Goal: Share content

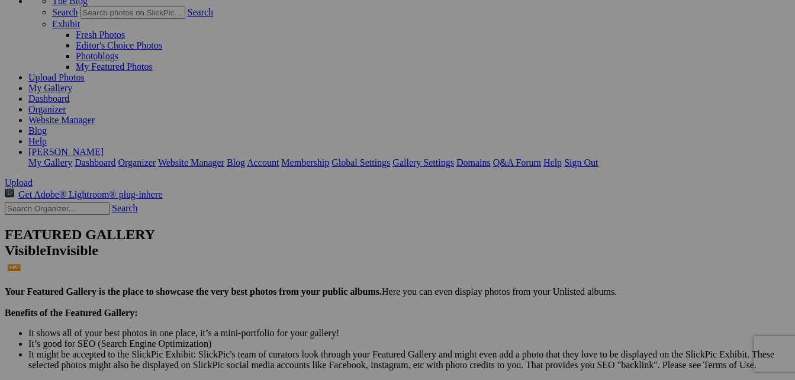
scroll to position [178, 0]
